Goal: Download file/media

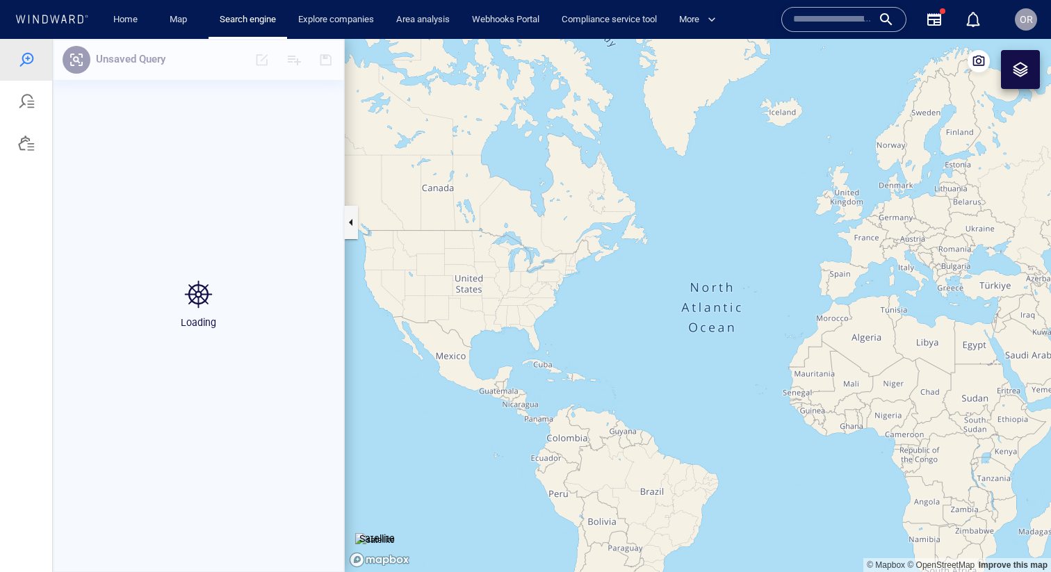
click at [22, 129] on div at bounding box center [26, 143] width 52 height 42
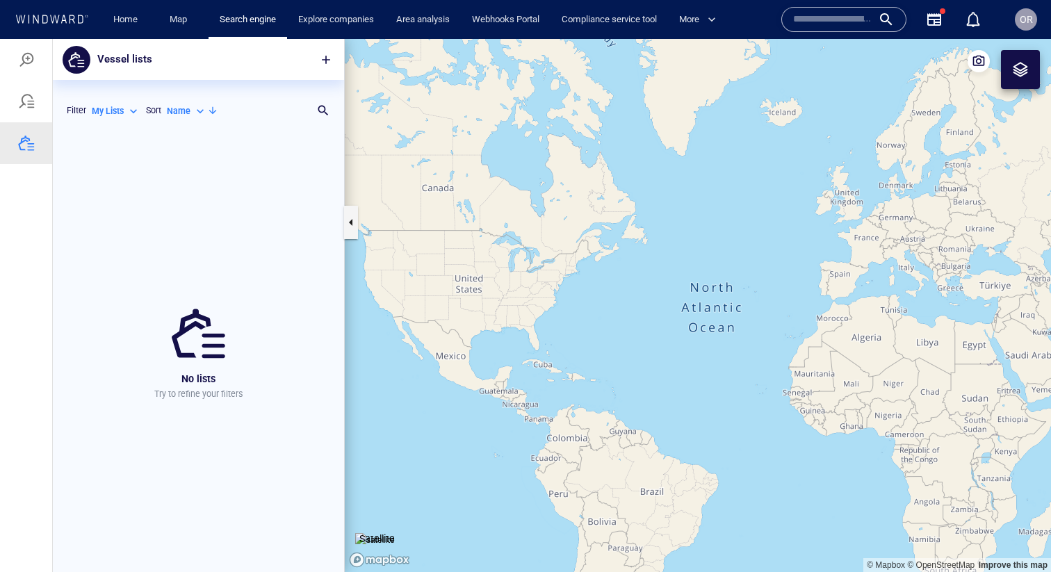
click at [126, 111] on div "My Lists" at bounding box center [116, 111] width 49 height 13
click at [120, 130] on p "All Lists ( 66 )" at bounding box center [126, 133] width 47 height 13
type input "***"
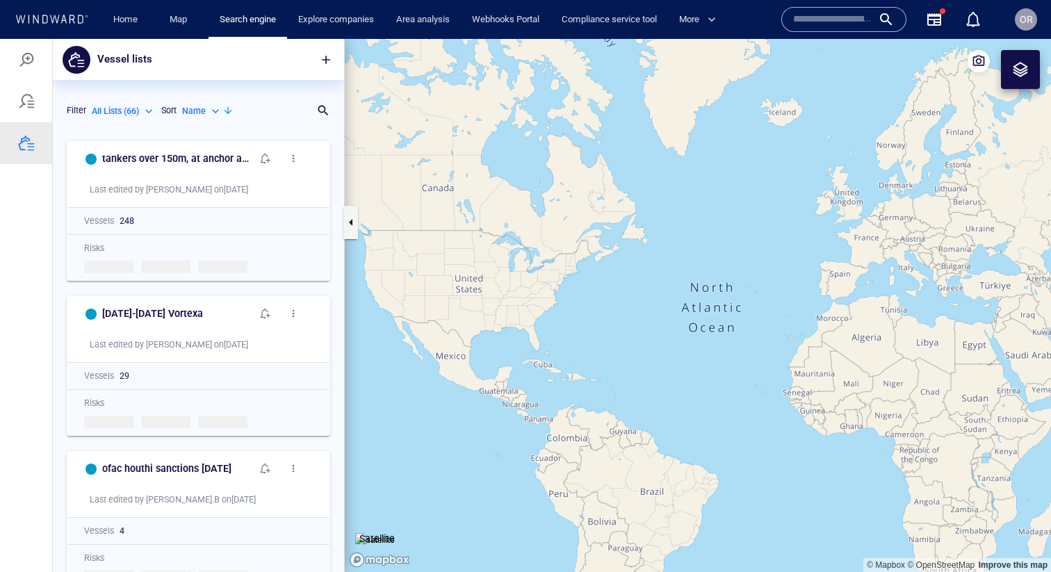
scroll to position [438, 291]
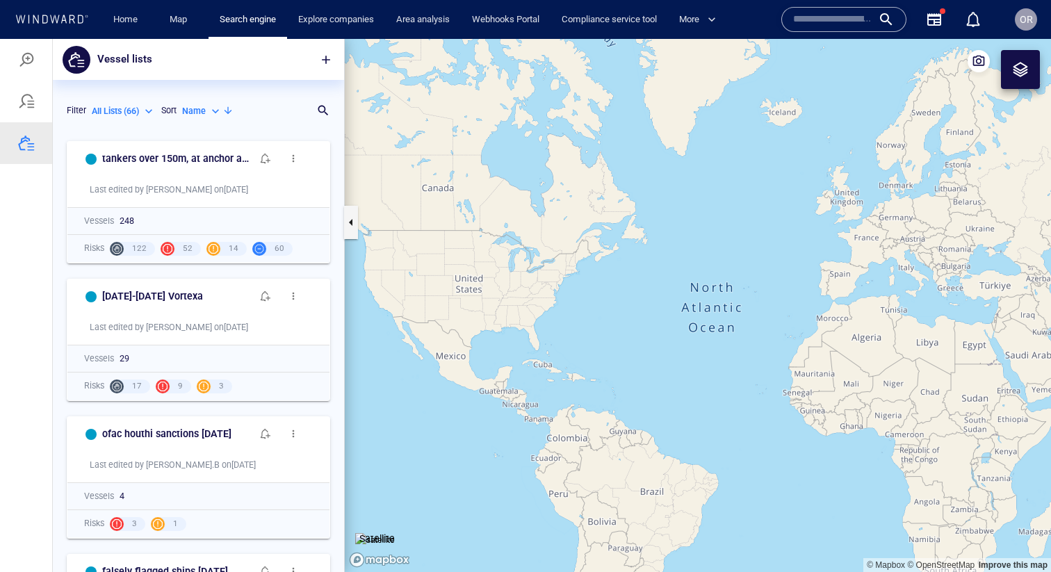
click at [215, 108] on div "Name" at bounding box center [202, 111] width 40 height 13
click at [210, 152] on p "Count" at bounding box center [207, 154] width 23 height 13
type input "**********"
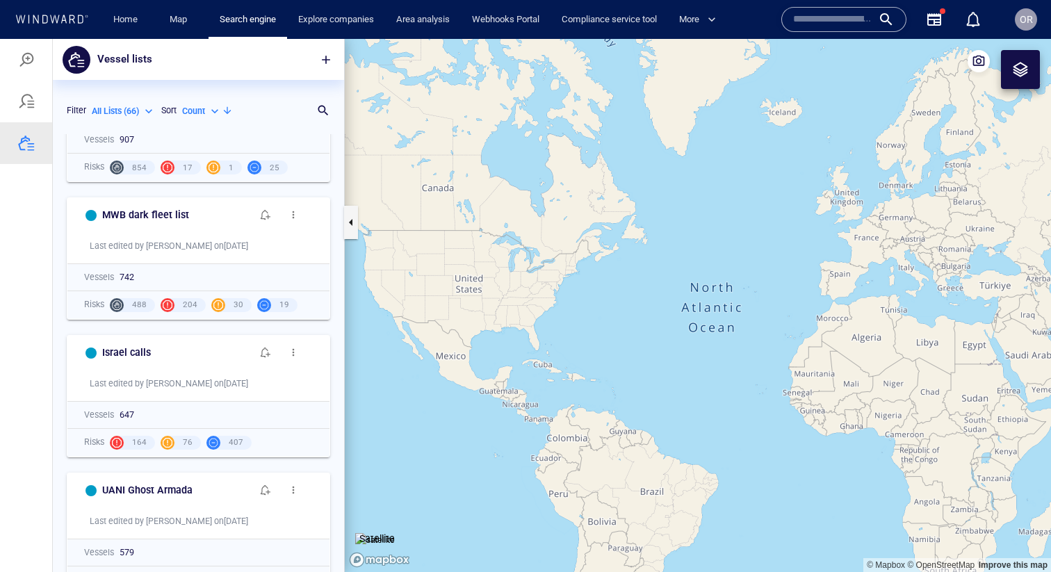
scroll to position [396, 0]
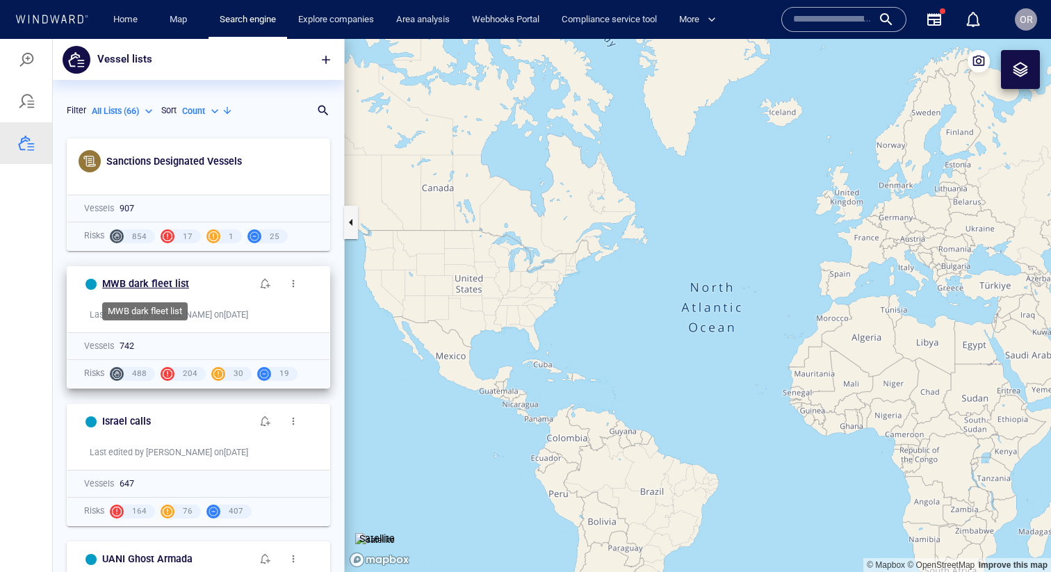
click at [158, 277] on h6 "MWB dark fleet list" at bounding box center [145, 283] width 87 height 17
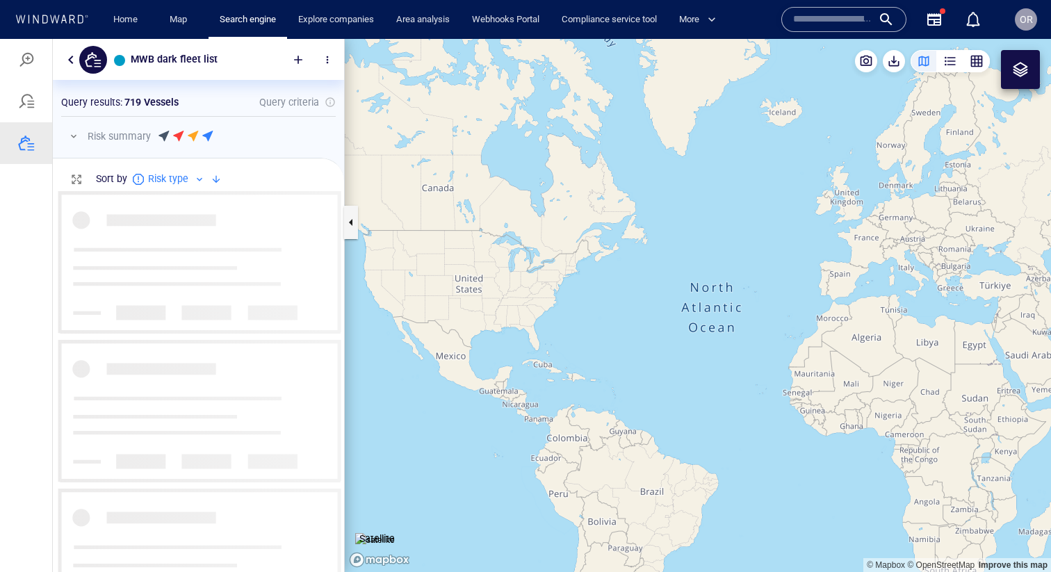
scroll to position [381, 291]
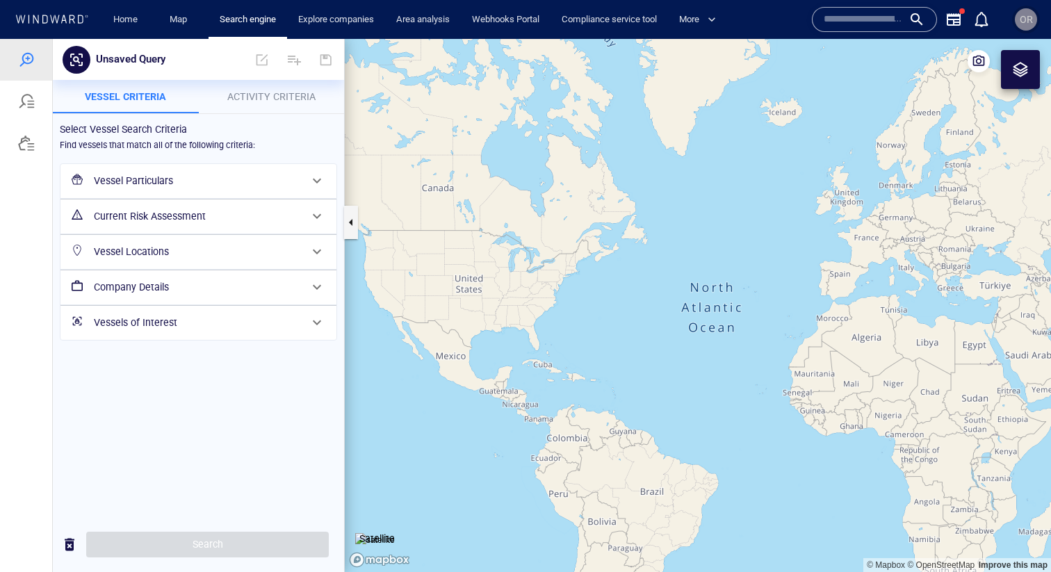
click at [1031, 25] on span "OR" at bounding box center [1026, 19] width 13 height 11
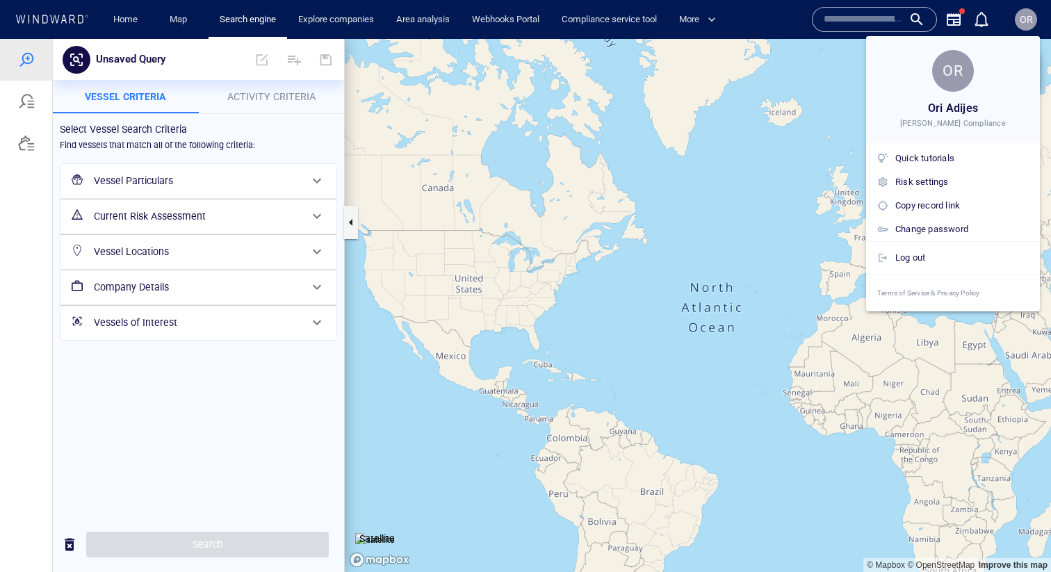
click at [1031, 25] on div at bounding box center [525, 286] width 1051 height 572
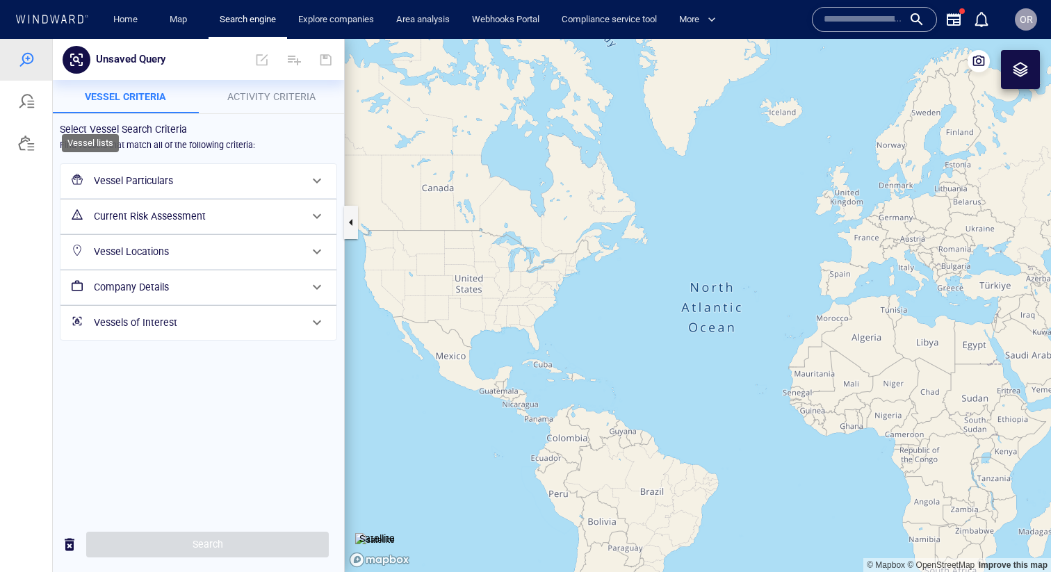
click at [27, 156] on div at bounding box center [26, 143] width 52 height 42
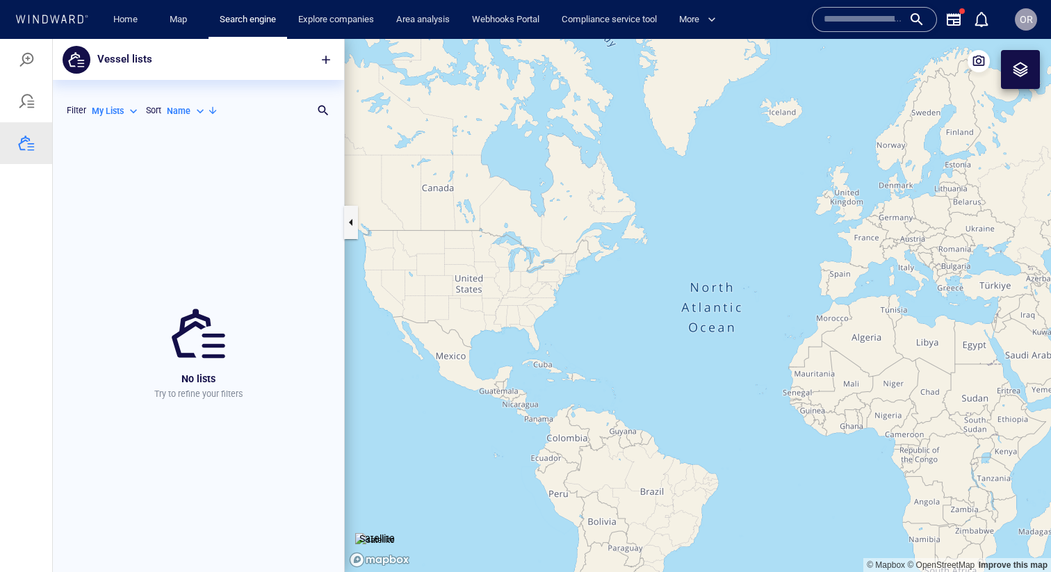
click at [115, 99] on div "My Lists *******" at bounding box center [116, 110] width 54 height 22
click at [115, 105] on p "My Lists" at bounding box center [108, 111] width 32 height 13
click at [116, 129] on p "All Lists ( 66 )" at bounding box center [126, 133] width 47 height 13
type input "***"
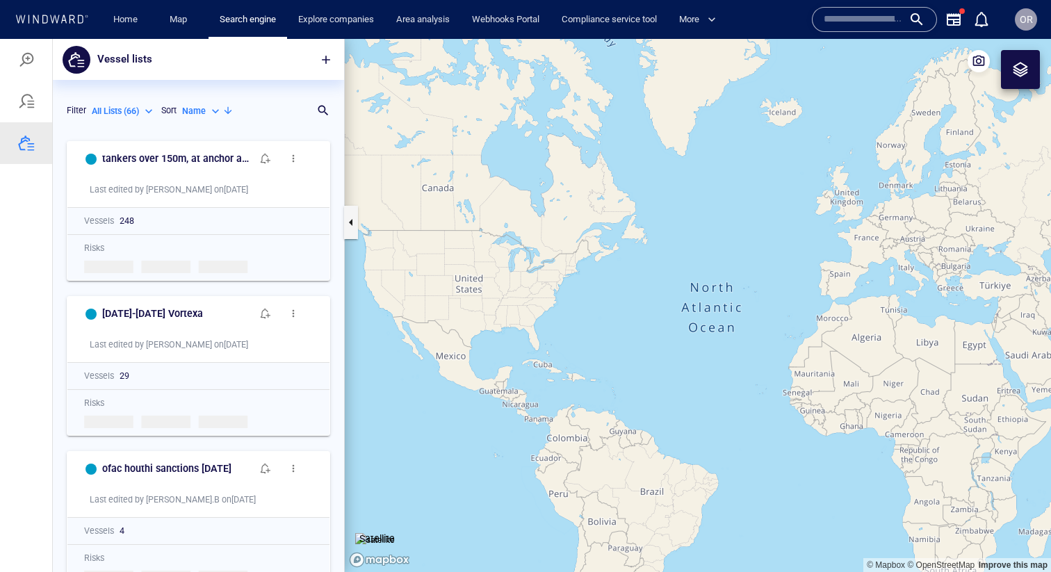
scroll to position [438, 291]
click at [188, 111] on p "Name" at bounding box center [194, 111] width 24 height 13
click at [199, 156] on p "Count" at bounding box center [207, 154] width 23 height 13
type input "**********"
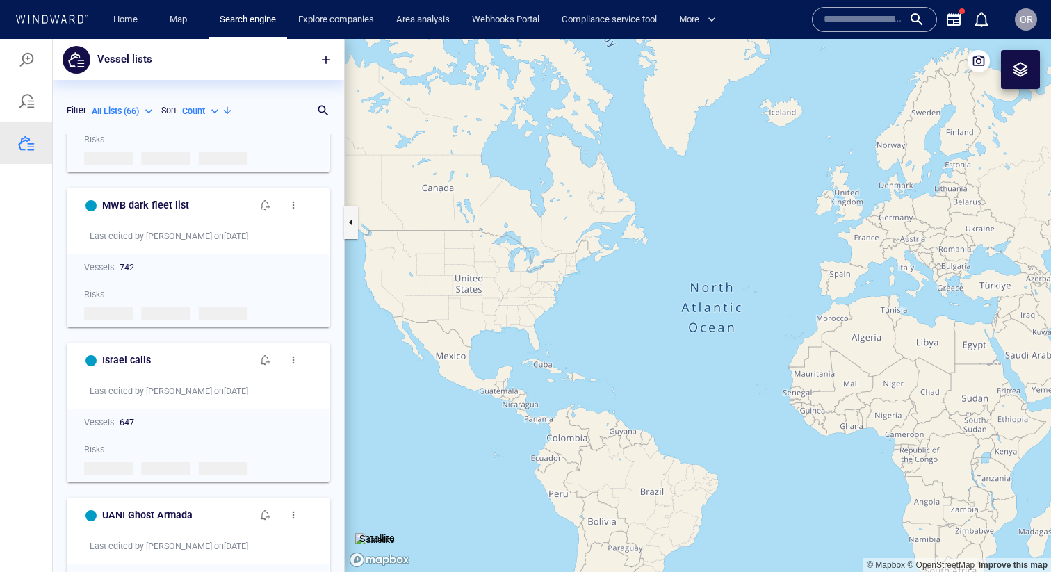
scroll to position [542, 0]
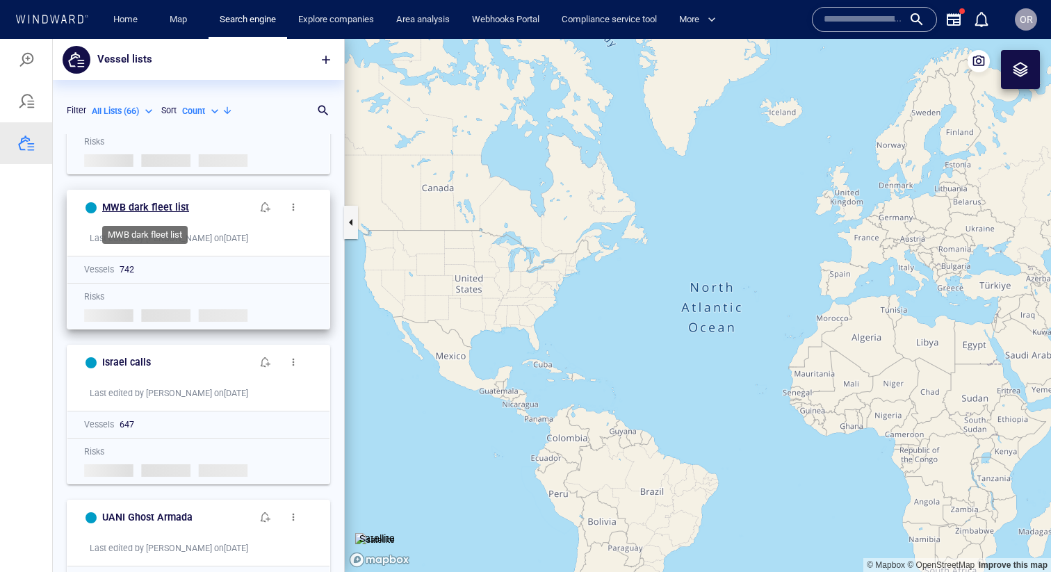
click at [156, 204] on h6 "MWB dark fleet list" at bounding box center [145, 207] width 87 height 17
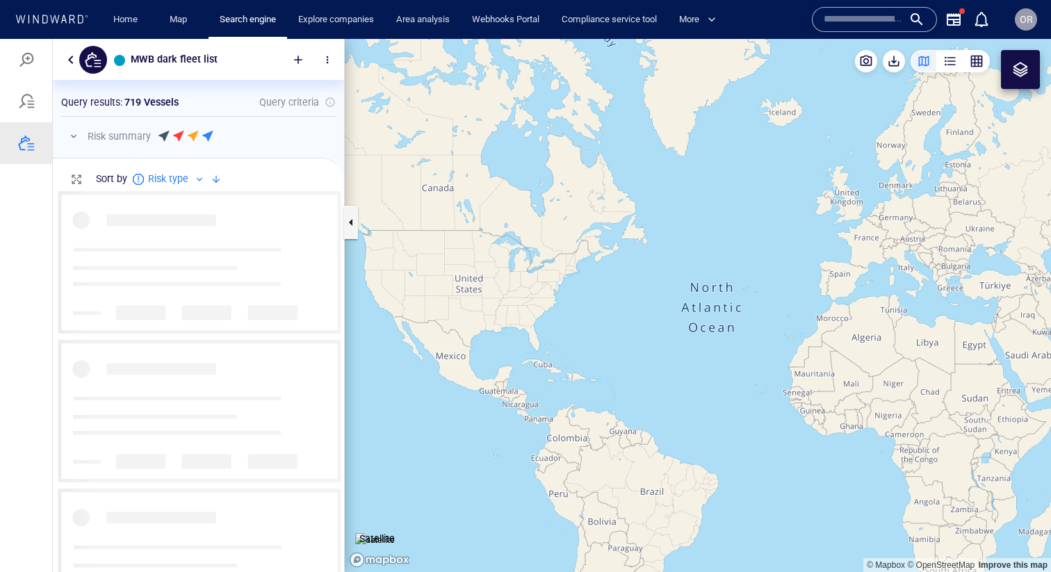
scroll to position [381, 291]
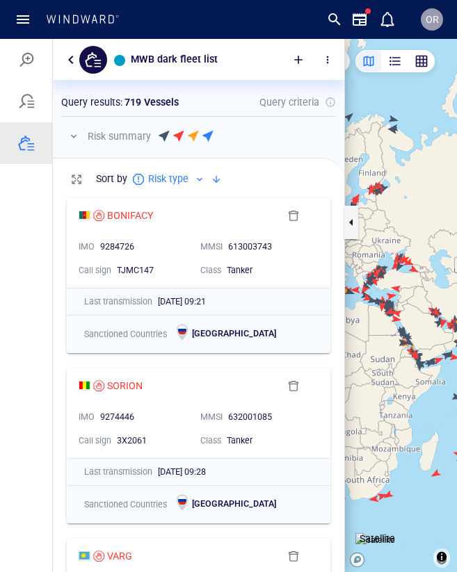
click at [327, 60] on span "button" at bounding box center [327, 59] width 11 height 11
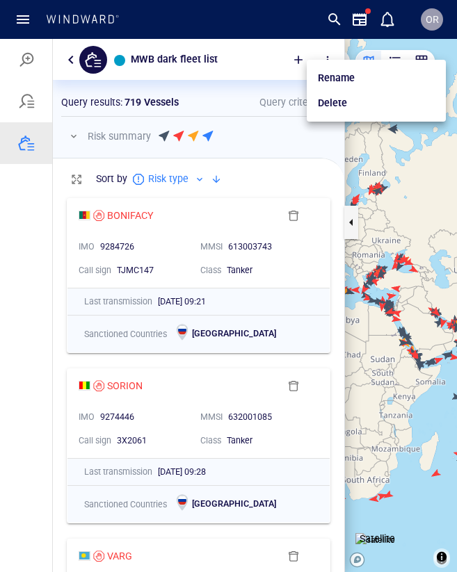
click at [327, 60] on ul "Rename Delete" at bounding box center [376, 91] width 139 height 62
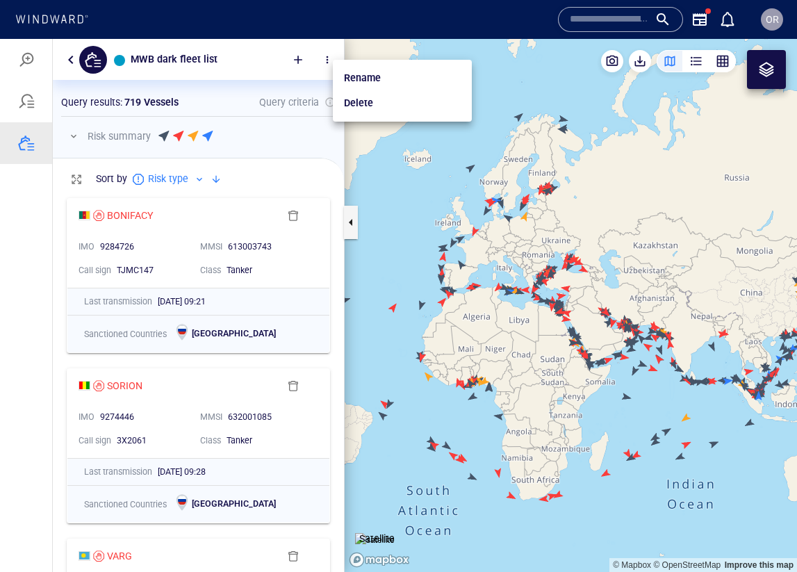
click at [642, 60] on div at bounding box center [398, 305] width 797 height 533
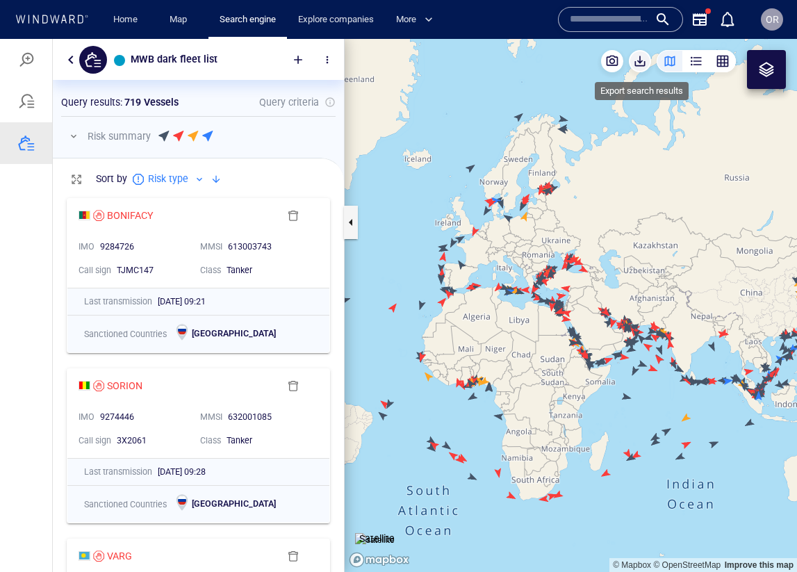
click at [640, 63] on span "button" at bounding box center [640, 61] width 14 height 14
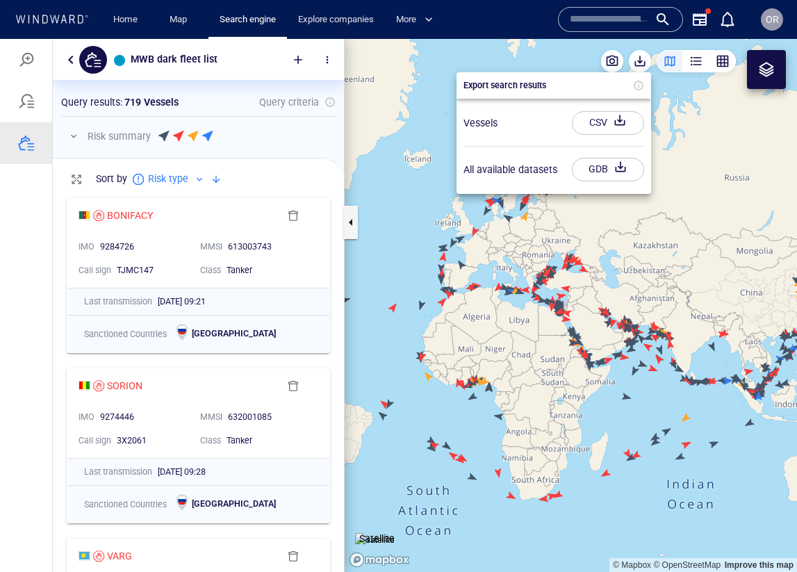
click at [608, 125] on div "CSV" at bounding box center [599, 122] width 24 height 23
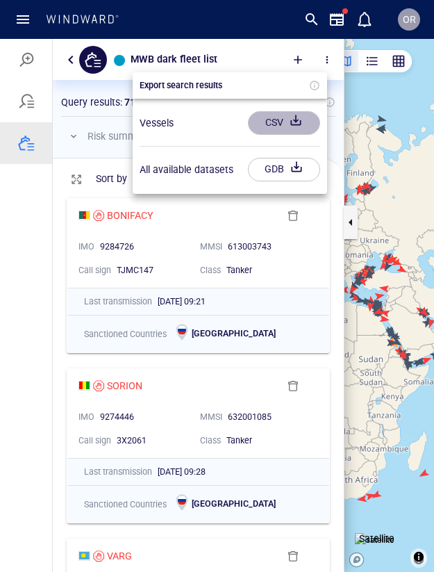
click at [286, 119] on div "button" at bounding box center [295, 123] width 19 height 25
